Goal: Transaction & Acquisition: Purchase product/service

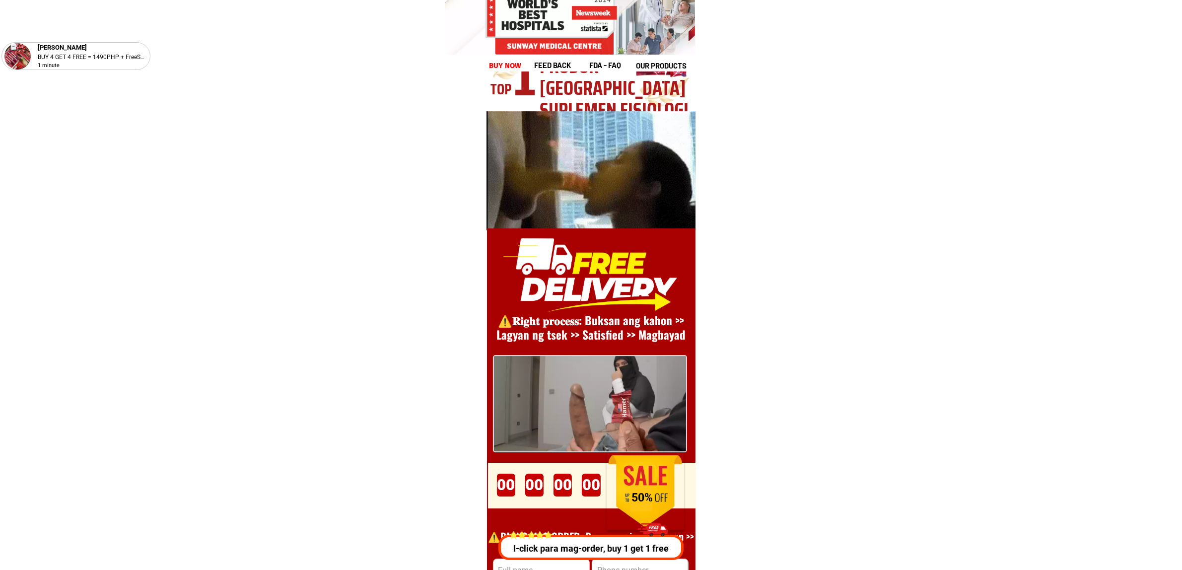
scroll to position [13665, 0]
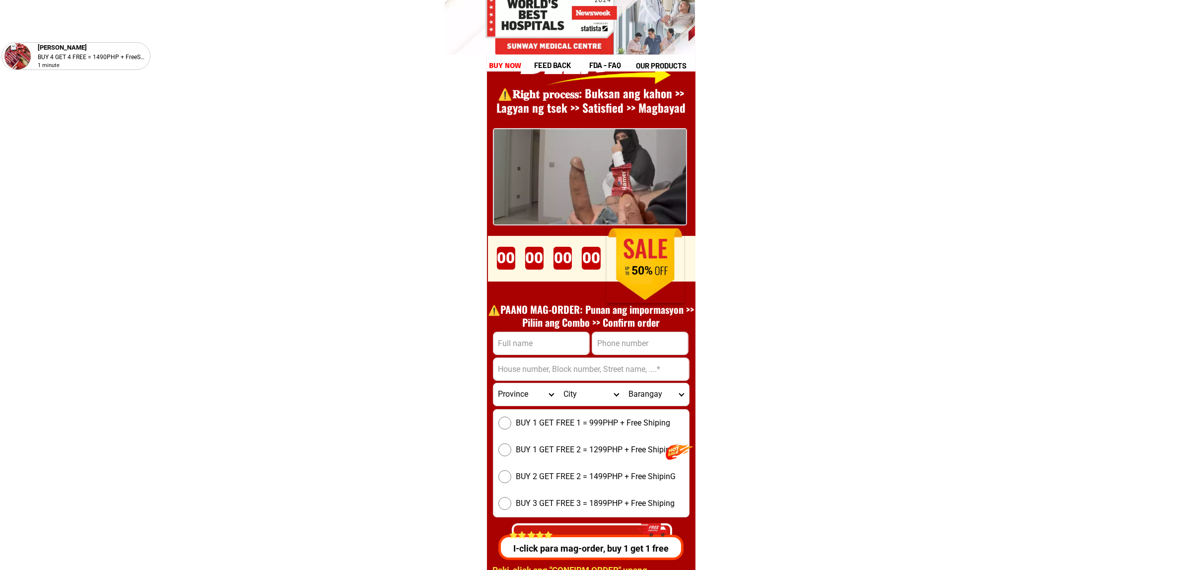
drag, startPoint x: 557, startPoint y: 326, endPoint x: 558, endPoint y: 336, distance: 9.4
click at [557, 327] on h1 "⚠️️PAANO MAG-ORDER: Punan ang impormasyon >> Piliin ang Combo >> Confirm order" at bounding box center [591, 316] width 217 height 26
drag, startPoint x: 558, startPoint y: 336, endPoint x: 579, endPoint y: 346, distance: 23.1
click at [558, 336] on input "Input full_name" at bounding box center [542, 343] width 96 height 22
paste input "[PERSON_NAME]"
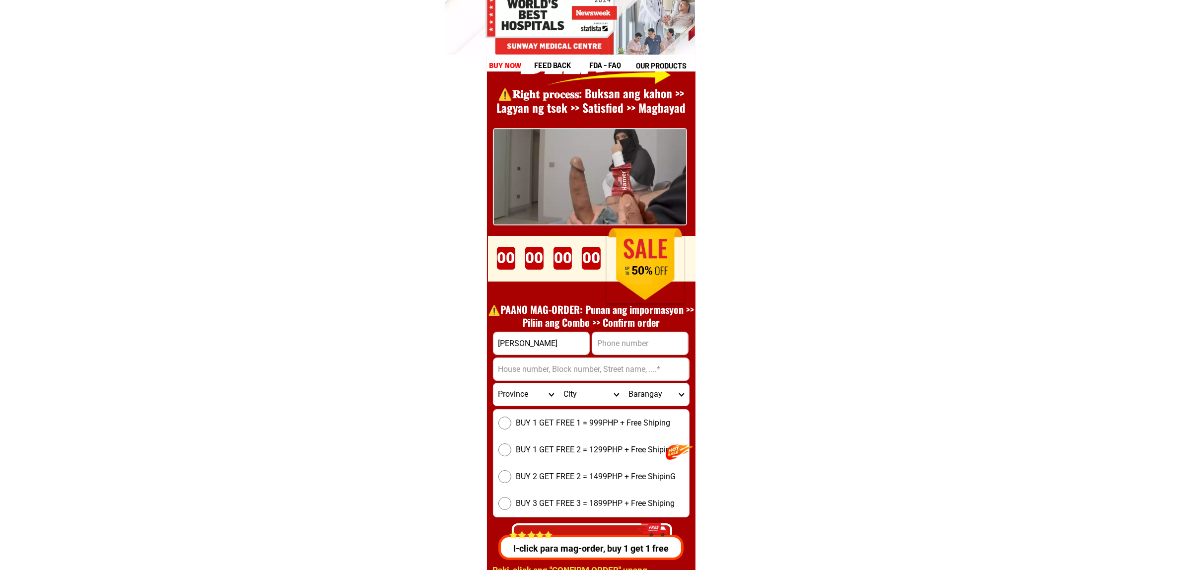
type input "Eduardo Cruz"
click at [614, 343] on input "Input phone_number" at bounding box center [640, 343] width 96 height 22
paste input "Eduardo Cruz"
type input "Eduardo Cruz"
click at [566, 368] on input "Input address" at bounding box center [592, 369] width 196 height 22
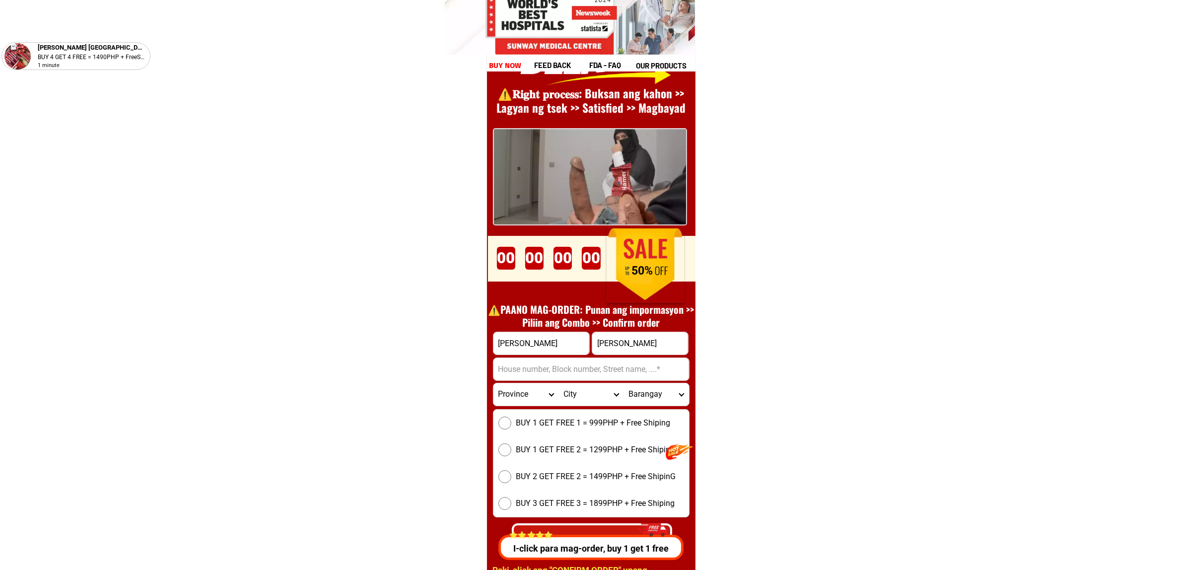
paste input "Eduardo Cruz"
paste input "Input address"
paste input "STO NINO ,Tulaong stio Masinop, Santo nino, Sablayan, Occidental-mindoro"
paste input "Input address"
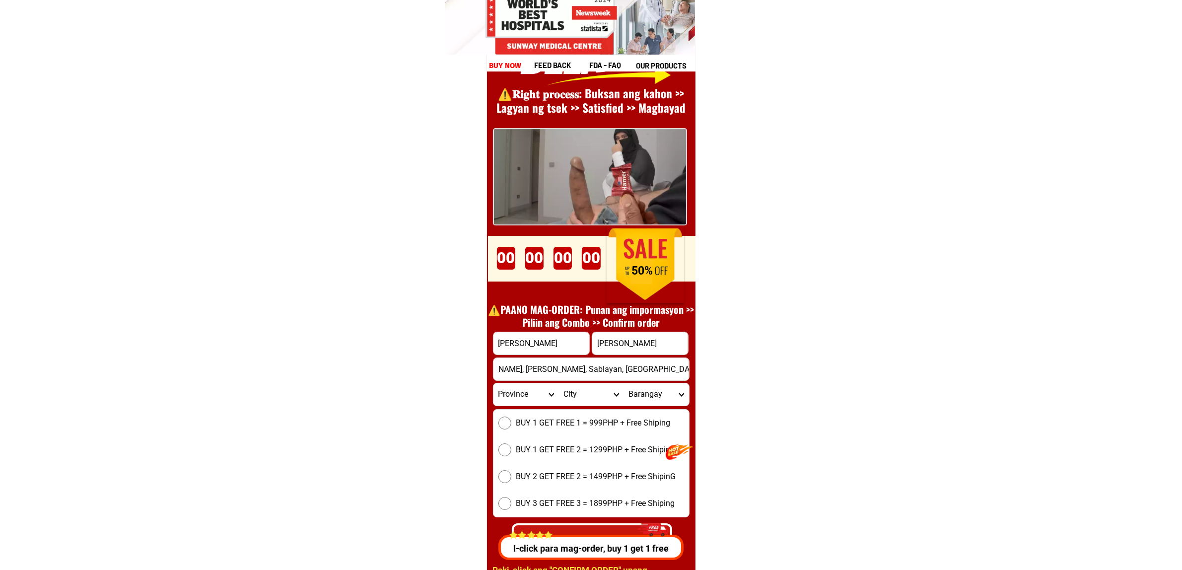
type input "STO NINO ,Tulaong stio Masinop, Santo nino, Sablayan, Occidental-mindoro"
click at [675, 335] on input "Eduardo Cruz" at bounding box center [640, 343] width 96 height 22
paste input "09637119507"
type input "09637119507"
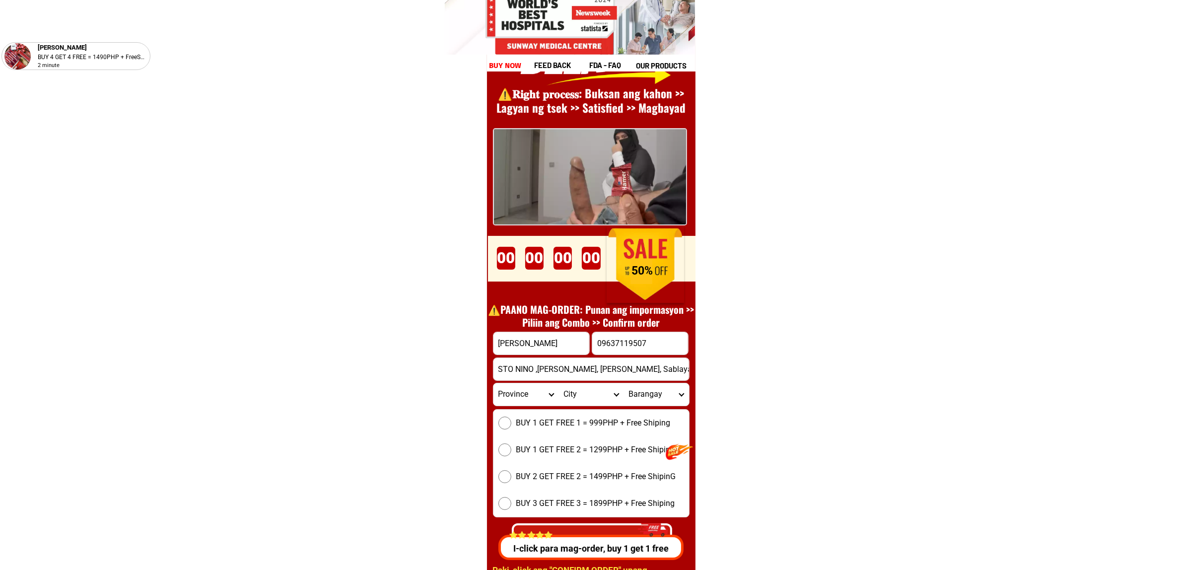
click at [601, 418] on span "BUY 1 GET FREE 1 = 999PHP + Free Shiping" at bounding box center [593, 423] width 154 height 12
click at [511, 418] on input "BUY 1 GET FREE 1 = 999PHP + Free Shiping" at bounding box center [505, 423] width 13 height 13
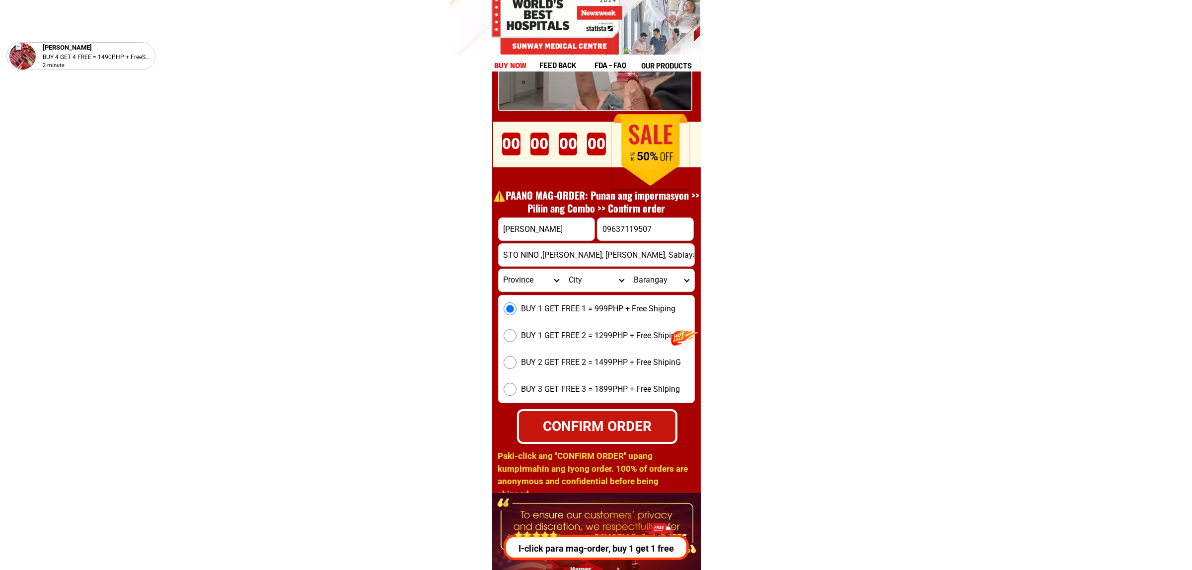
scroll to position [13789, 0]
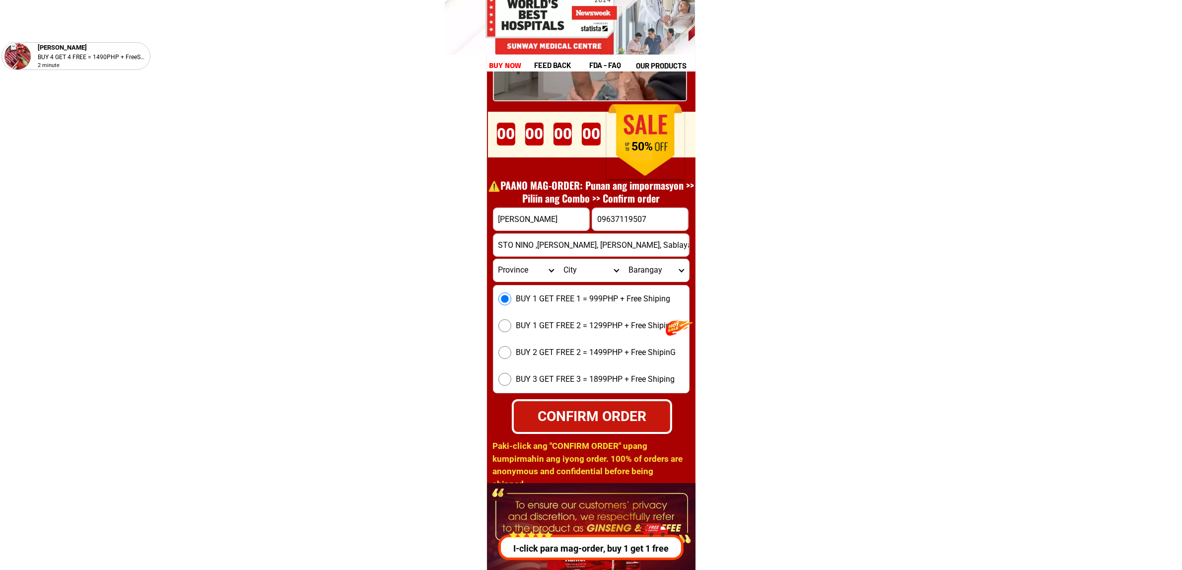
click at [647, 414] on div "CONFIRM ORDER" at bounding box center [591, 416] width 157 height 21
radio input "true"
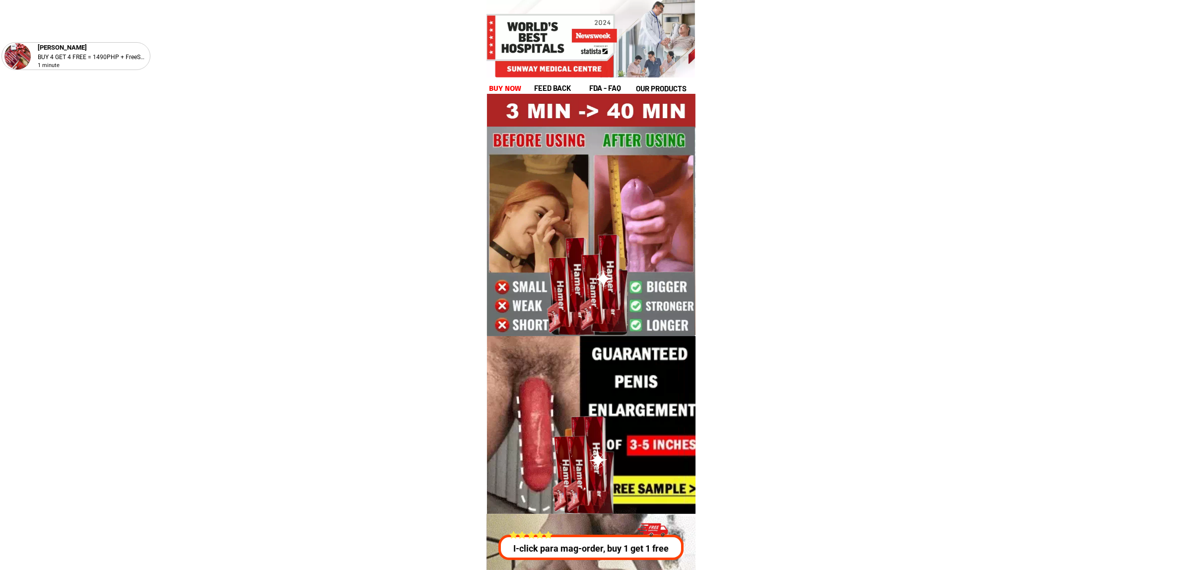
click at [515, 90] on h1 "buy now" at bounding box center [505, 88] width 33 height 11
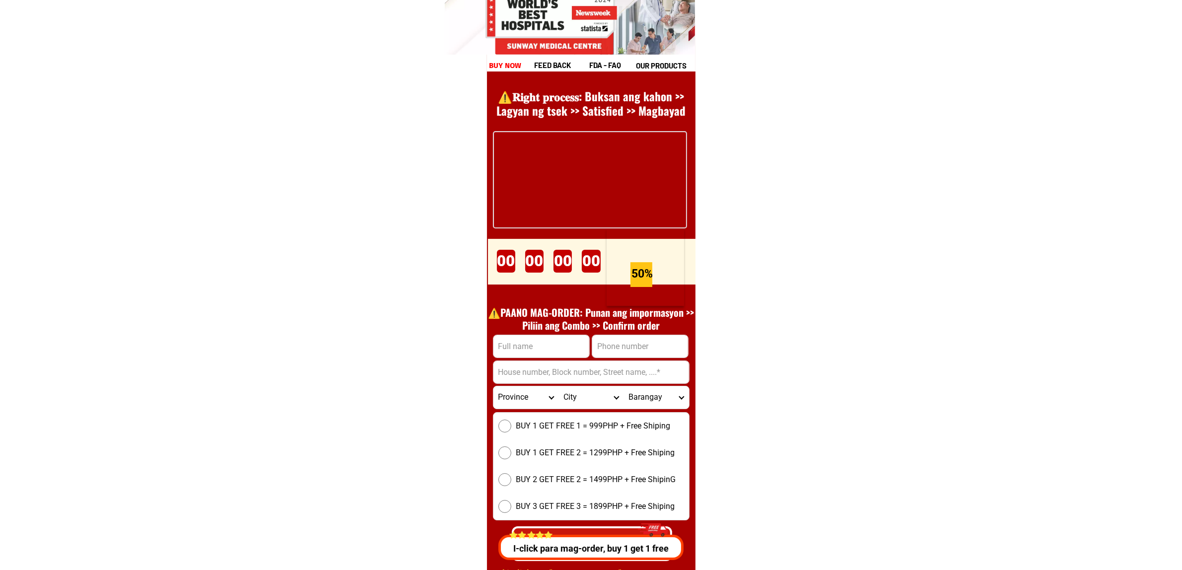
scroll to position [13665, 0]
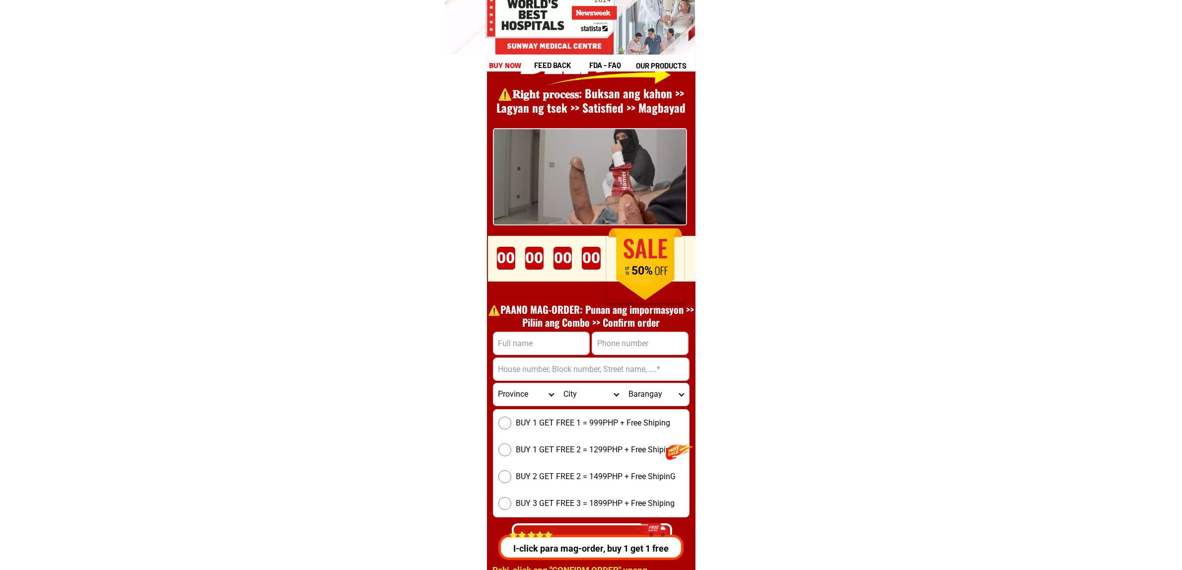
click at [602, 344] on input "Input phone_number" at bounding box center [640, 343] width 96 height 22
paste input "[PERSON_NAME]"
type input "[PERSON_NAME]"
click at [576, 355] on form "[PERSON_NAME] CONFIRM ORDER Province [GEOGRAPHIC_DATA] [GEOGRAPHIC_DATA] [GEOGR…" at bounding box center [591, 445] width 197 height 226
click at [543, 347] on input "Input full_name" at bounding box center [542, 343] width 96 height 22
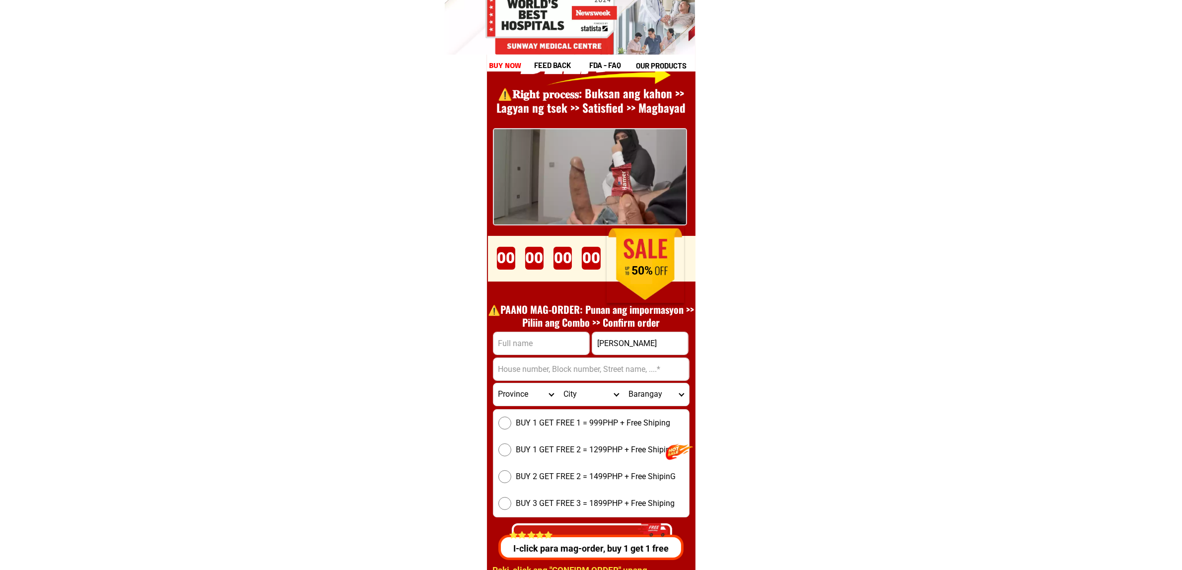
paste input "[PERSON_NAME]"
type input "[PERSON_NAME]"
click at [547, 358] on div at bounding box center [591, 369] width 197 height 23
click at [555, 365] on input "Input address" at bounding box center [592, 369] width 196 height 22
paste input "Kolongkolong palimbang sultan kudarat"
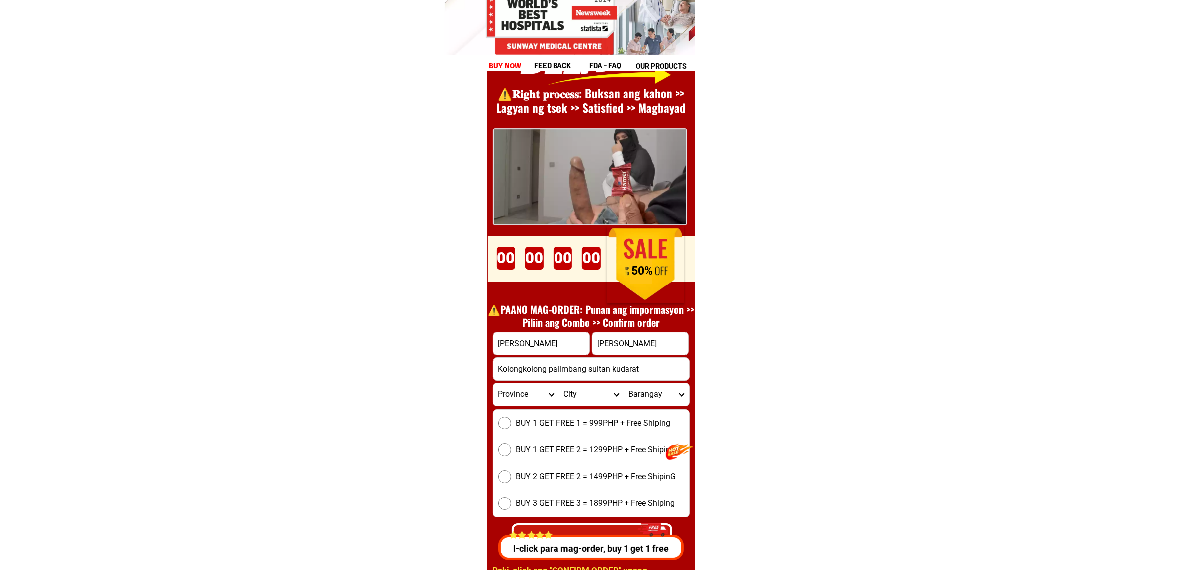
type input "Kolongkolong palimbang sultan kudarat"
click at [654, 336] on input "[PERSON_NAME]" at bounding box center [640, 343] width 96 height 22
paste input "9659166676"
click at [601, 344] on input "9659166676" at bounding box center [640, 343] width 96 height 22
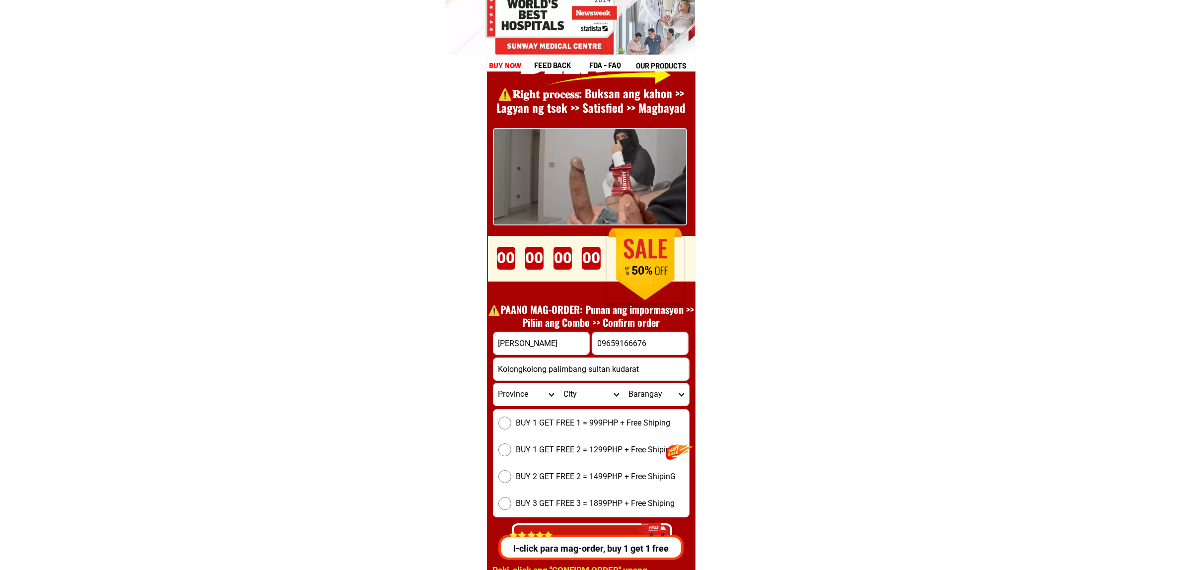
type input "09659166676"
click at [529, 420] on span "BUY 1 GET FREE 1 = 999PHP + Free Shiping" at bounding box center [593, 423] width 154 height 12
click at [511, 420] on input "BUY 1 GET FREE 1 = 999PHP + Free Shiping" at bounding box center [505, 423] width 13 height 13
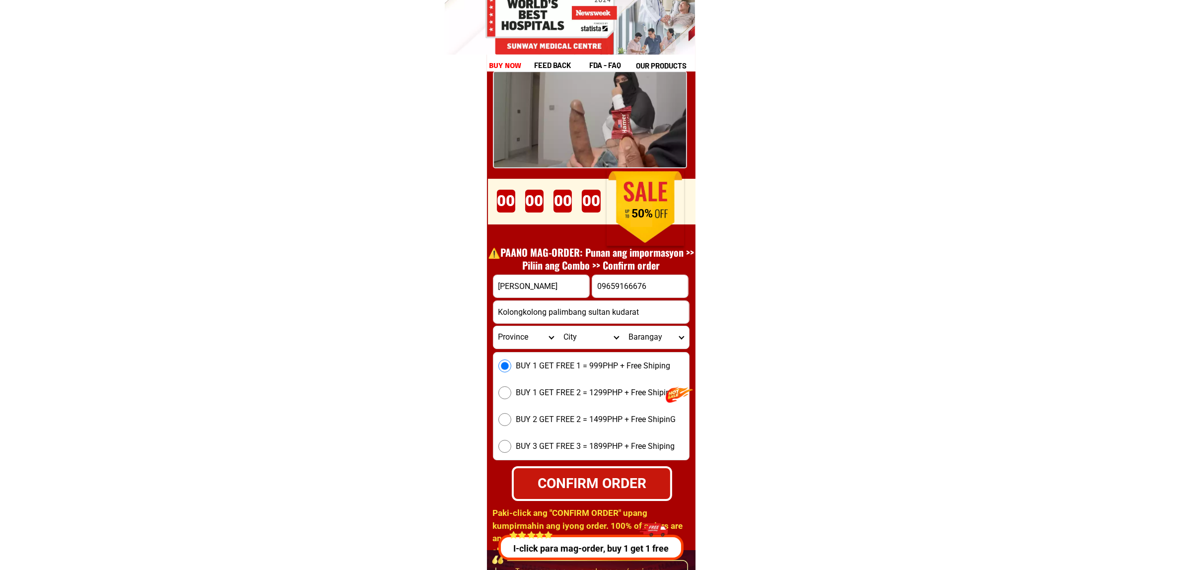
scroll to position [13727, 0]
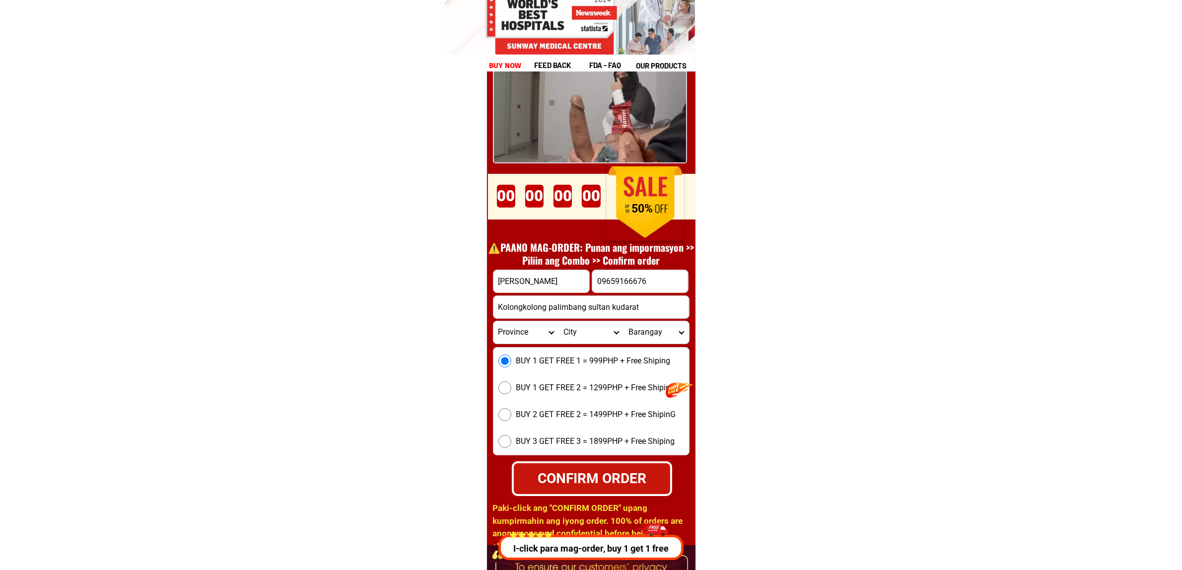
click at [579, 487] on div "CONFIRM ORDER" at bounding box center [592, 478] width 156 height 21
radio input "true"
